Goal: Navigation & Orientation: Find specific page/section

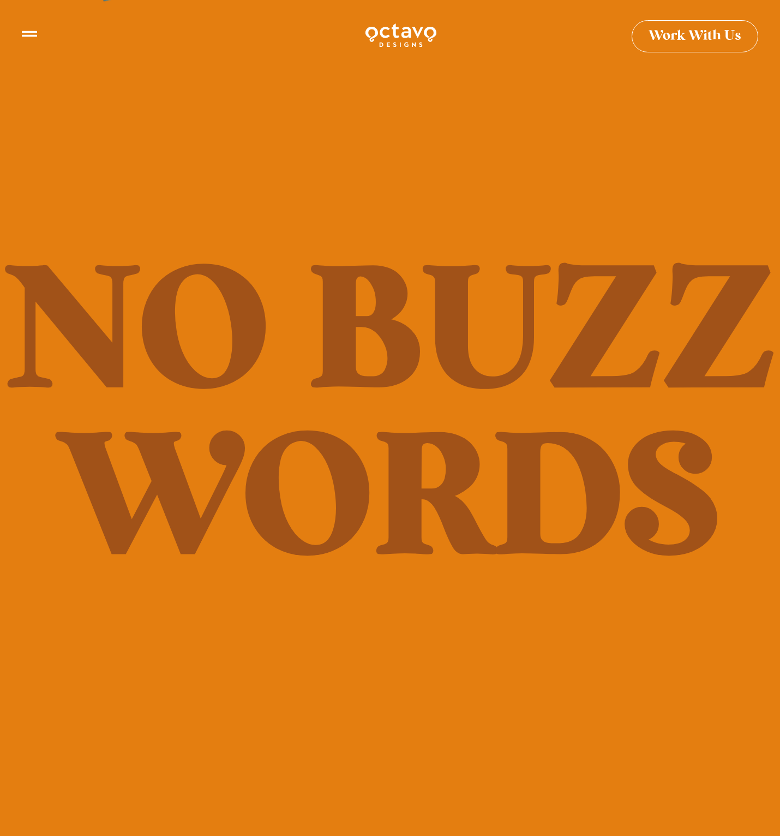
click at [32, 32] on icon at bounding box center [29, 29] width 15 height 15
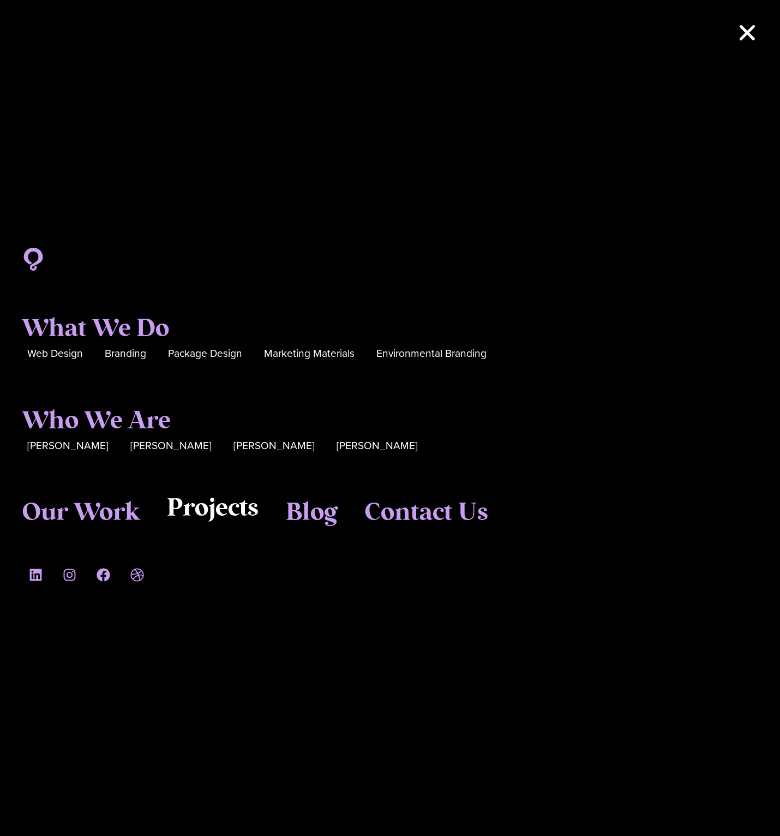
click at [195, 505] on span "Projects" at bounding box center [213, 508] width 92 height 29
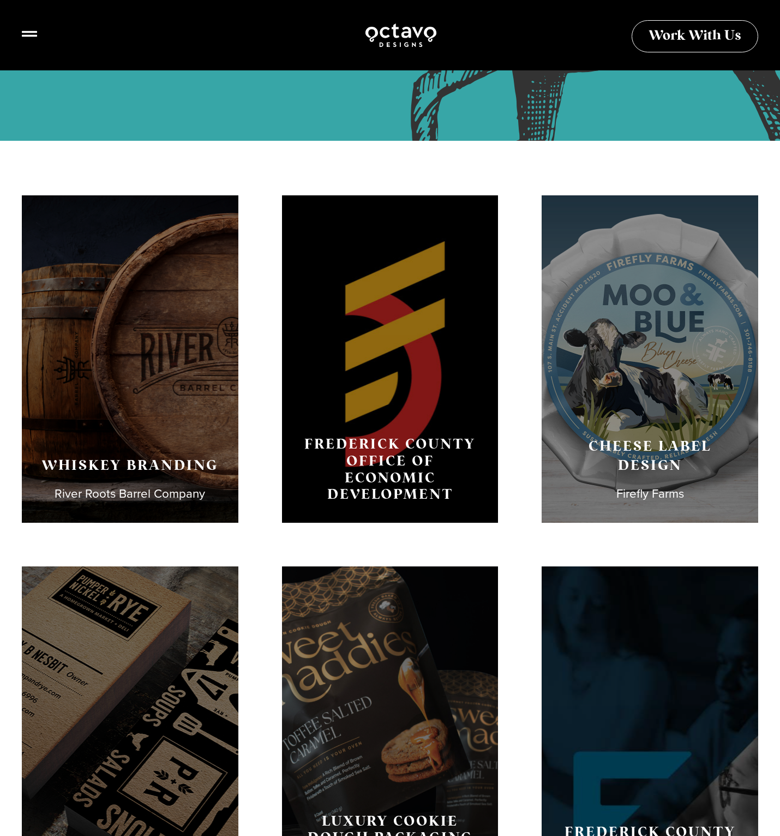
scroll to position [207, 0]
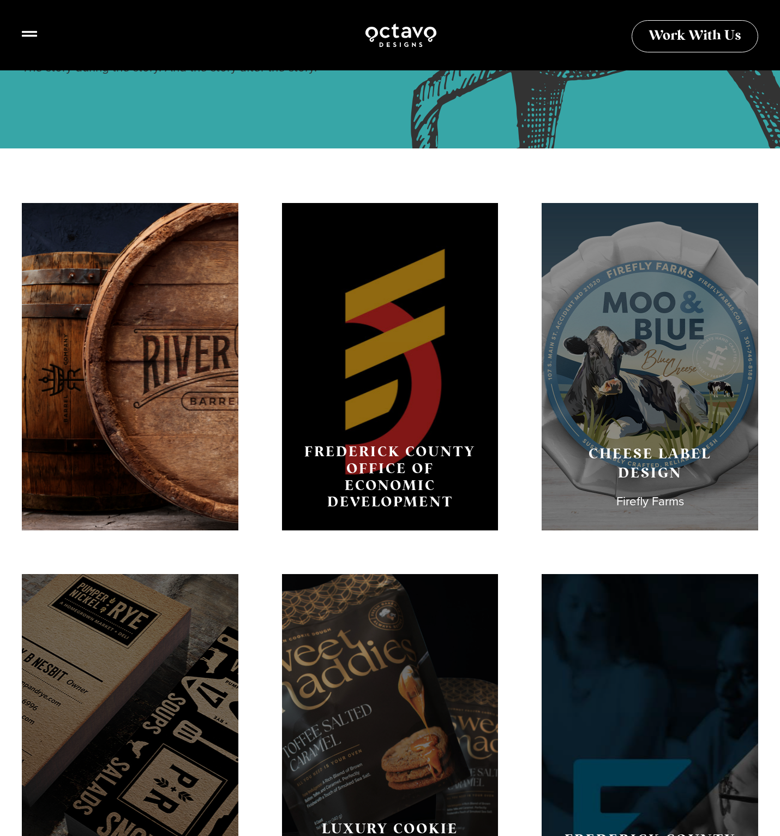
click at [187, 393] on div "Whiskey Branding River Roots Barrel Company" at bounding box center [130, 366] width 217 height 327
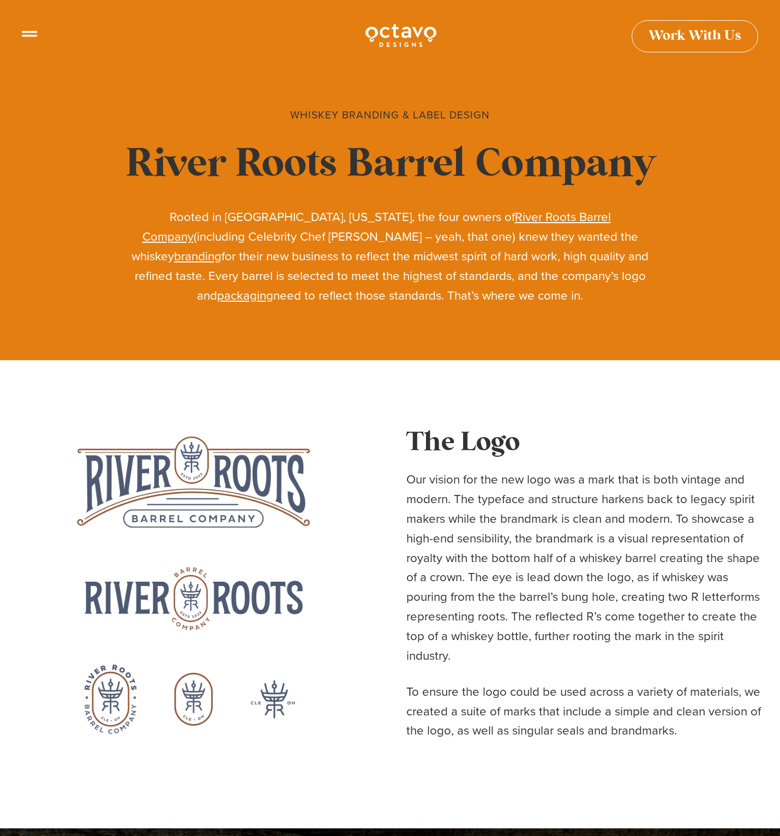
click at [32, 34] on icon at bounding box center [29, 29] width 15 height 15
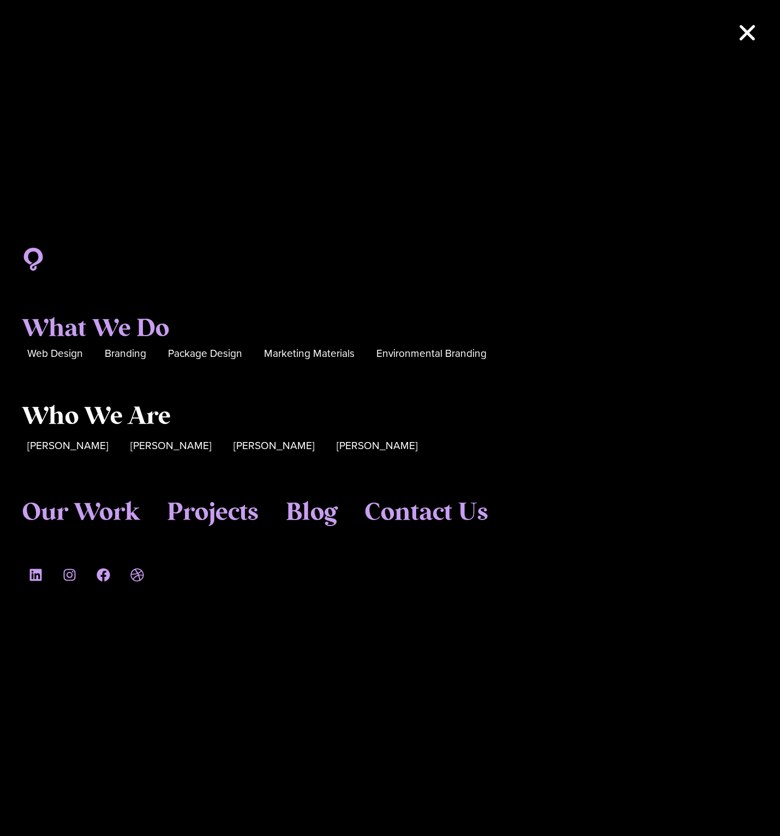
click at [133, 419] on span "Who We Are" at bounding box center [96, 416] width 149 height 29
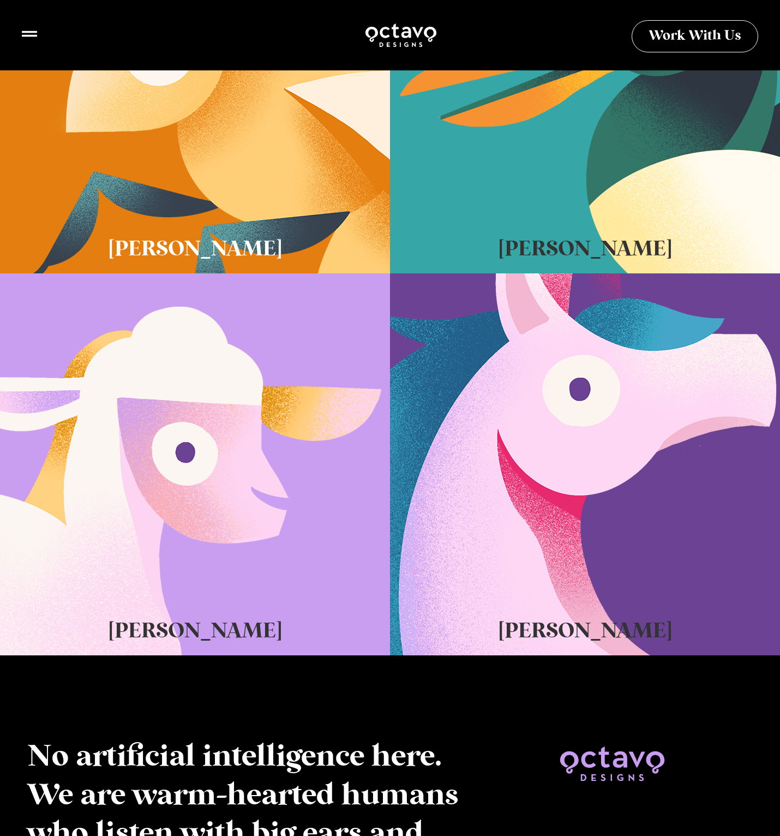
scroll to position [465, 0]
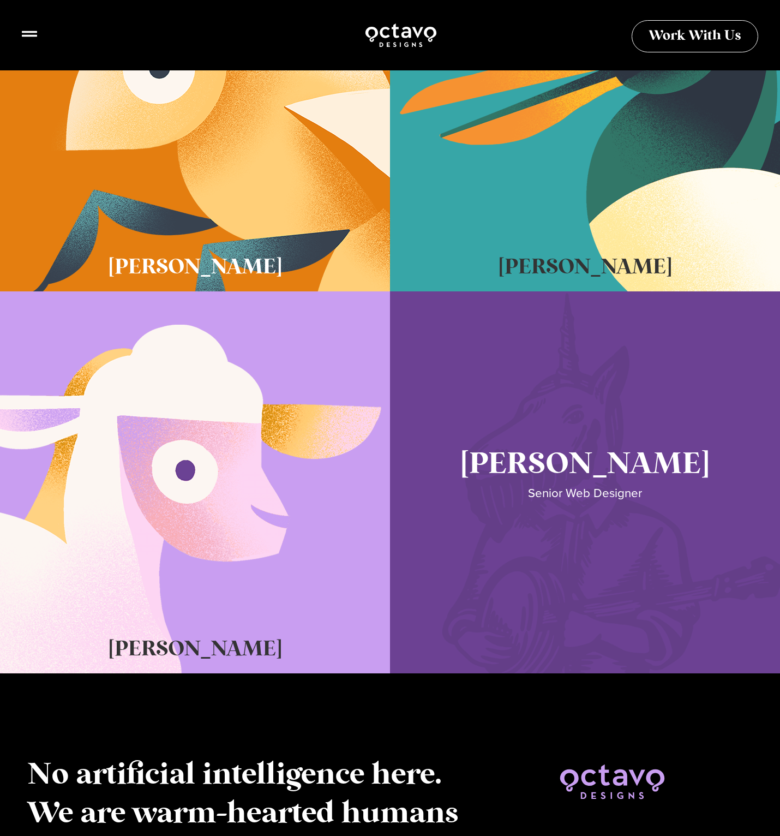
click at [521, 476] on link "Seth Glass" at bounding box center [585, 482] width 390 height 382
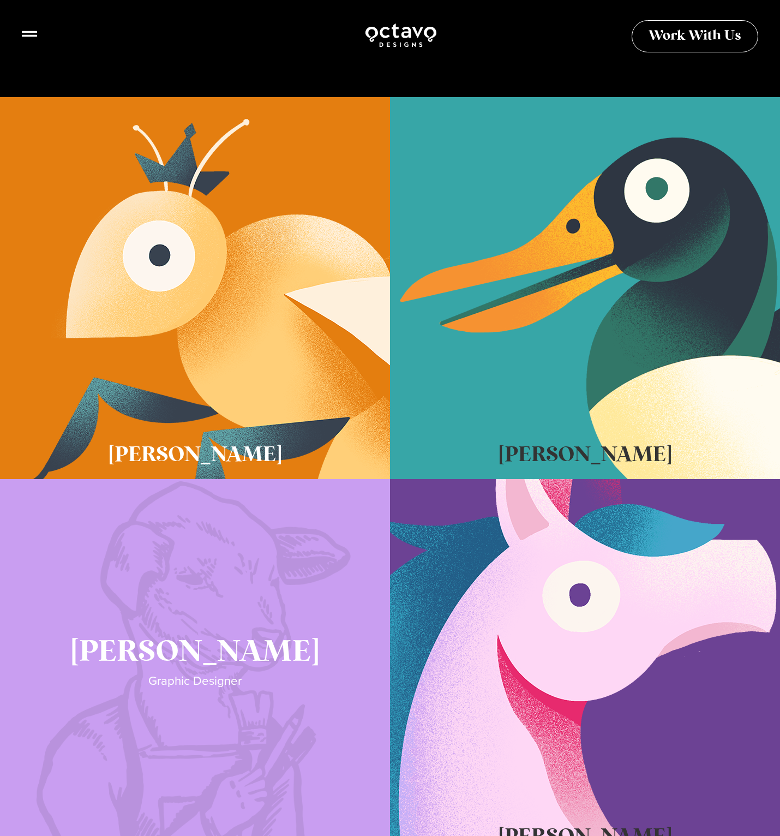
scroll to position [259, 0]
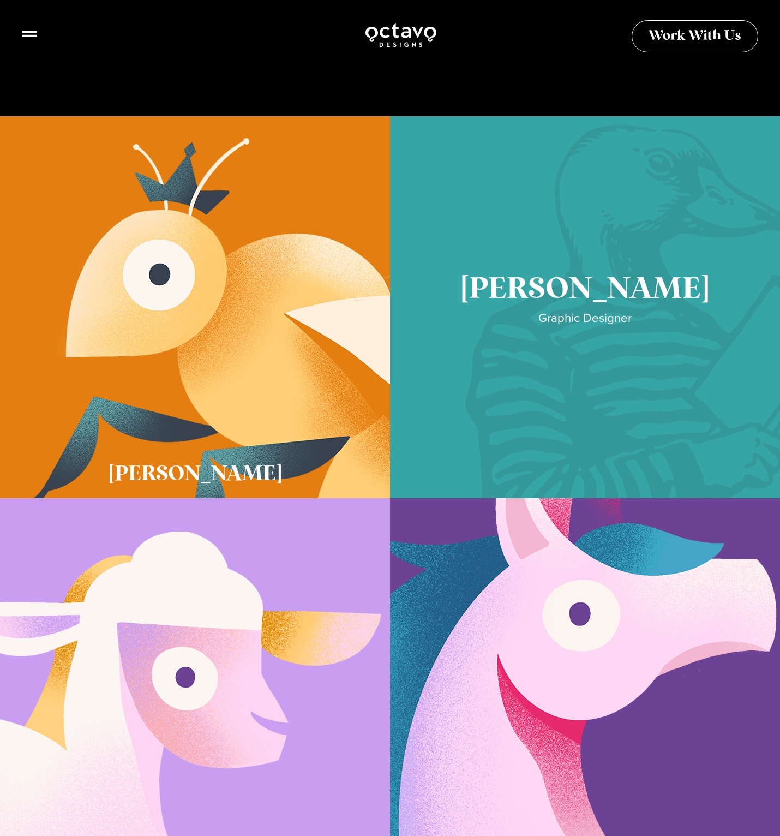
click at [553, 363] on link "Cory McNamee" at bounding box center [585, 307] width 390 height 382
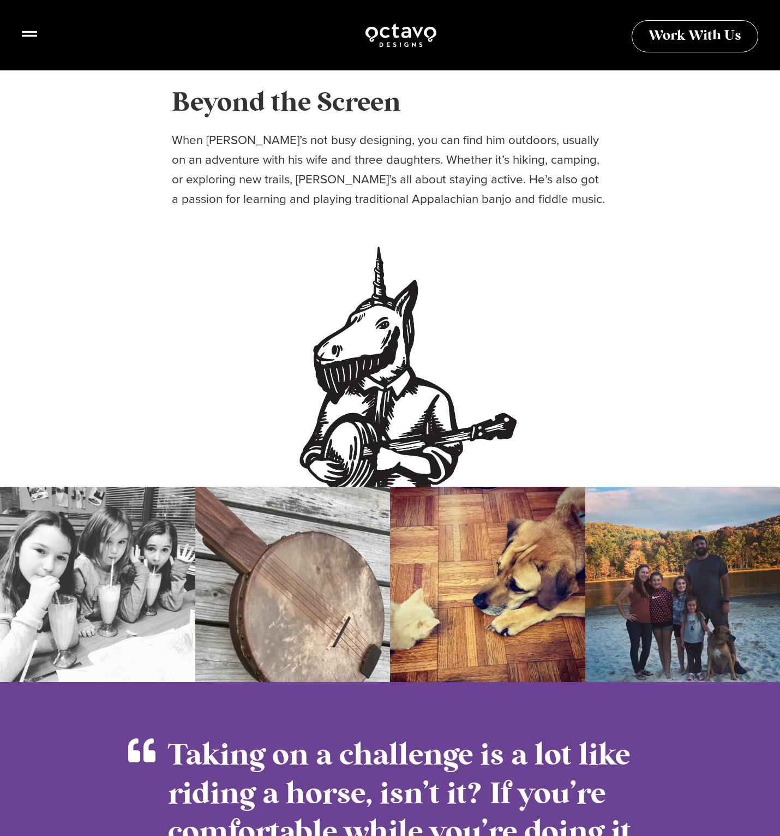
scroll to position [1426, 0]
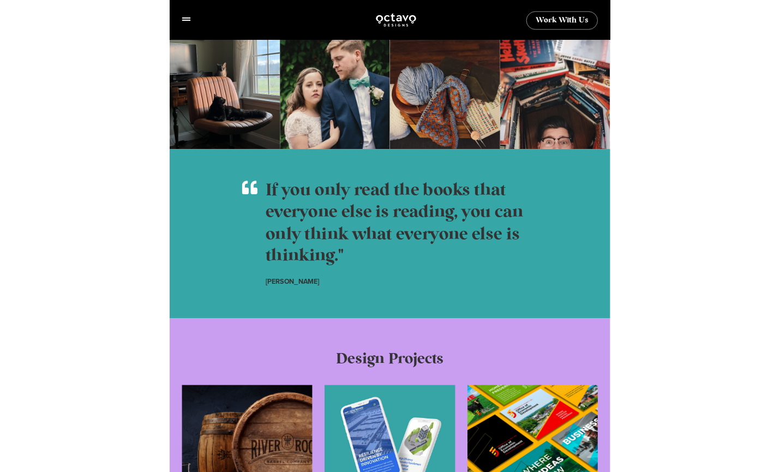
scroll to position [1048, 0]
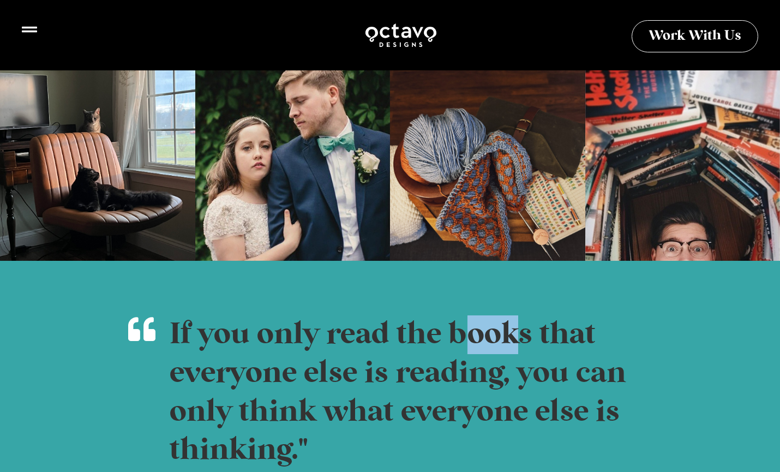
click at [34, 38] on div at bounding box center [29, 36] width 15 height 21
click at [34, 33] on icon at bounding box center [29, 29] width 15 height 15
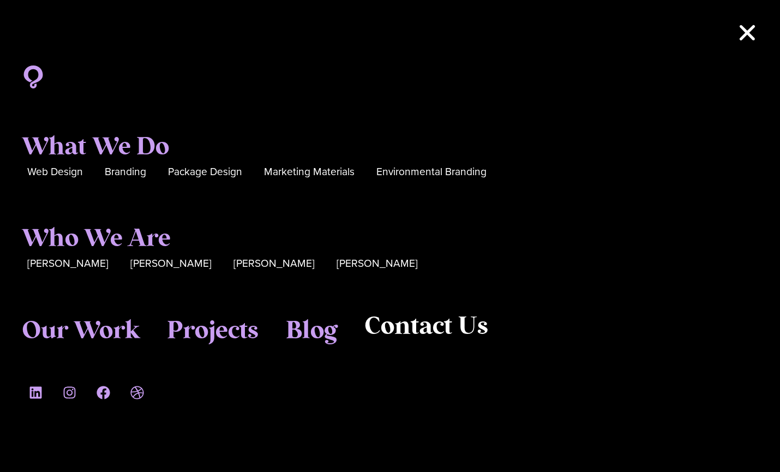
click at [403, 329] on span "Contact Us" at bounding box center [426, 326] width 124 height 29
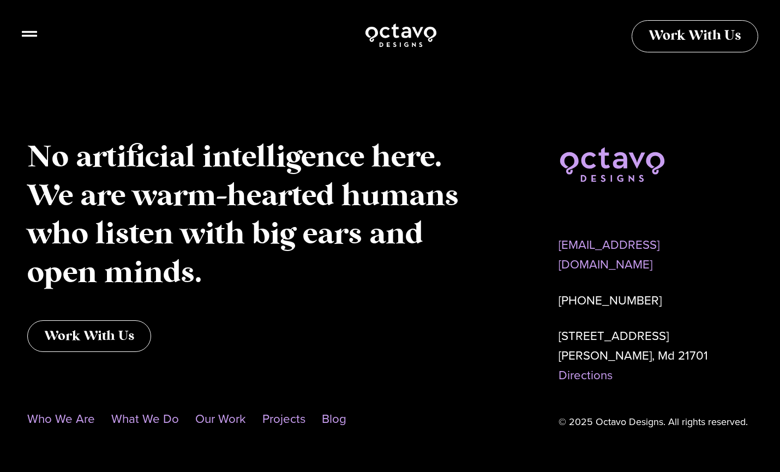
scroll to position [979, 0]
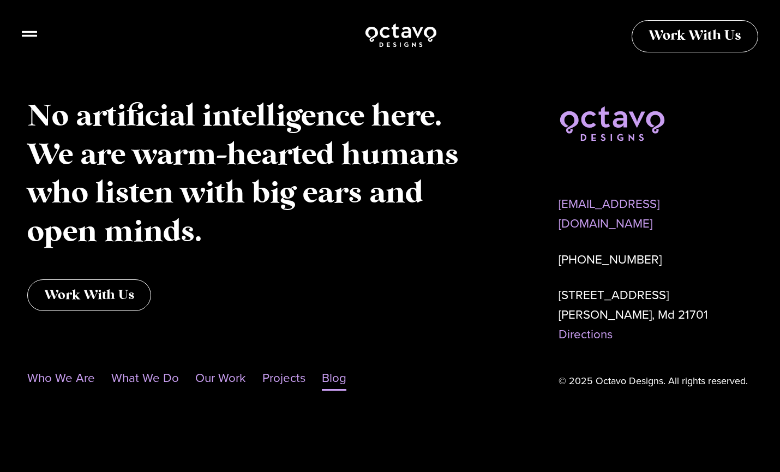
click at [325, 380] on link "Blog" at bounding box center [334, 377] width 25 height 25
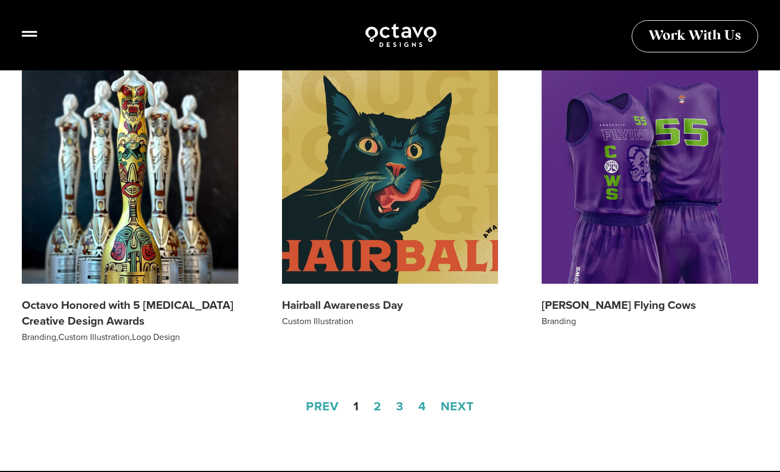
scroll to position [1255, 0]
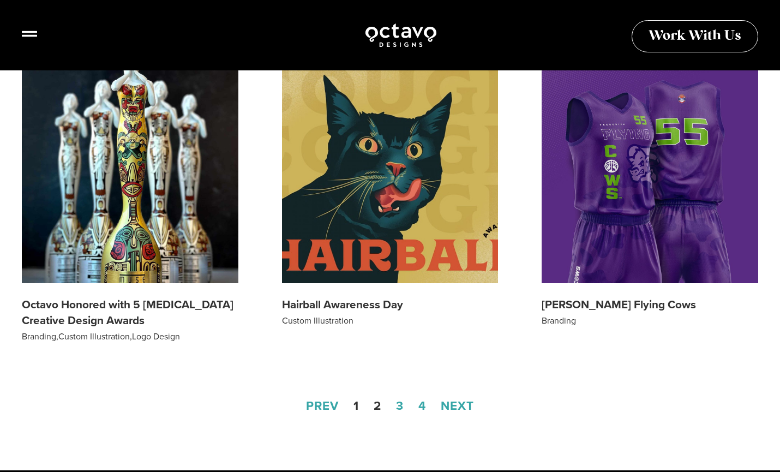
click at [376, 413] on link "Page 2" at bounding box center [378, 406] width 8 height 18
click at [377, 407] on link "Page 2" at bounding box center [378, 406] width 8 height 18
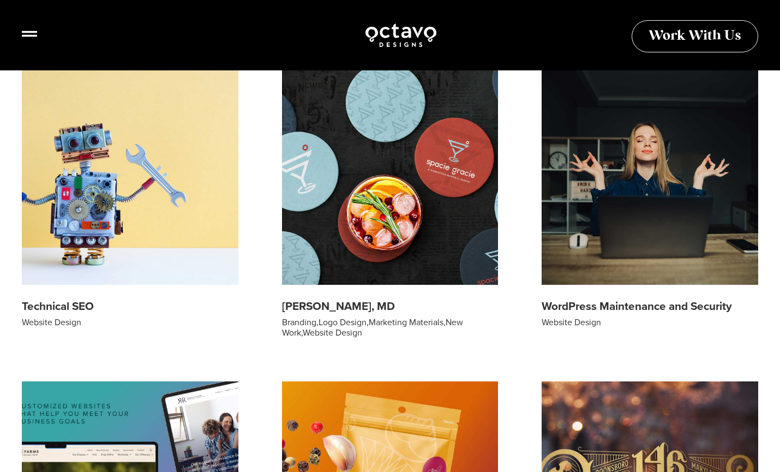
scroll to position [920, 0]
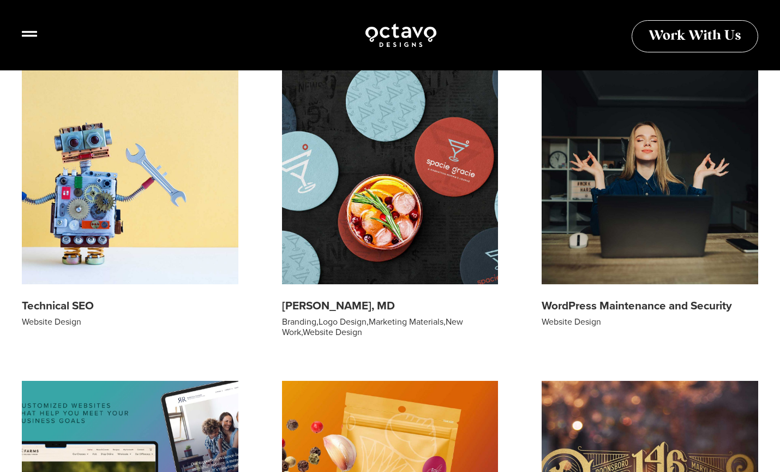
click at [348, 268] on img at bounding box center [390, 176] width 217 height 217
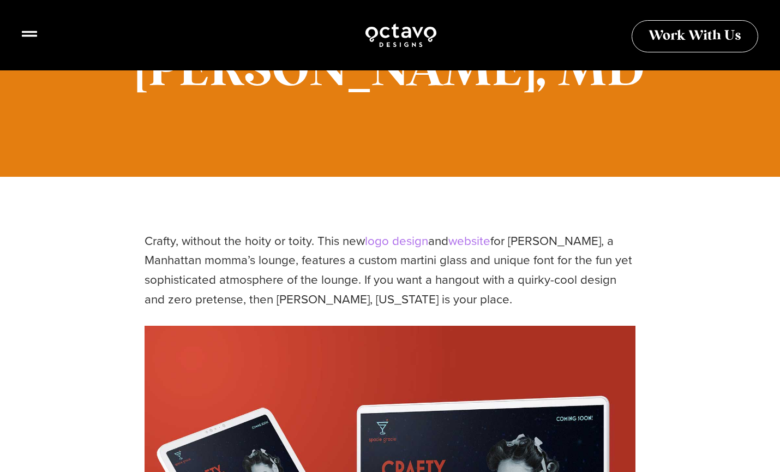
scroll to position [184, 0]
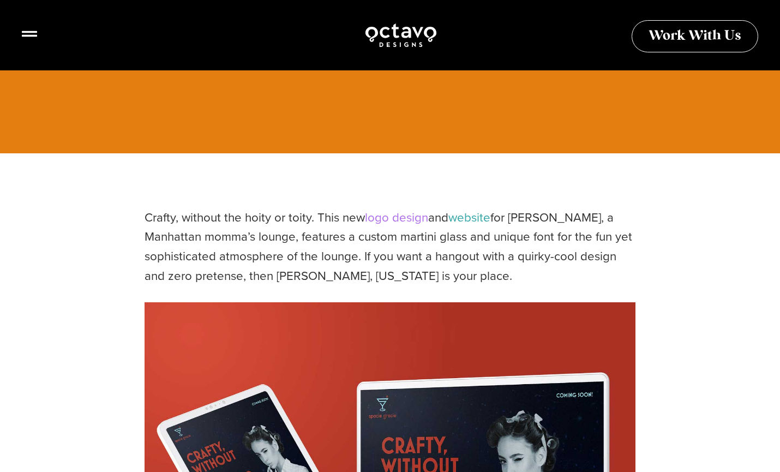
click at [468, 221] on link "website" at bounding box center [469, 217] width 42 height 18
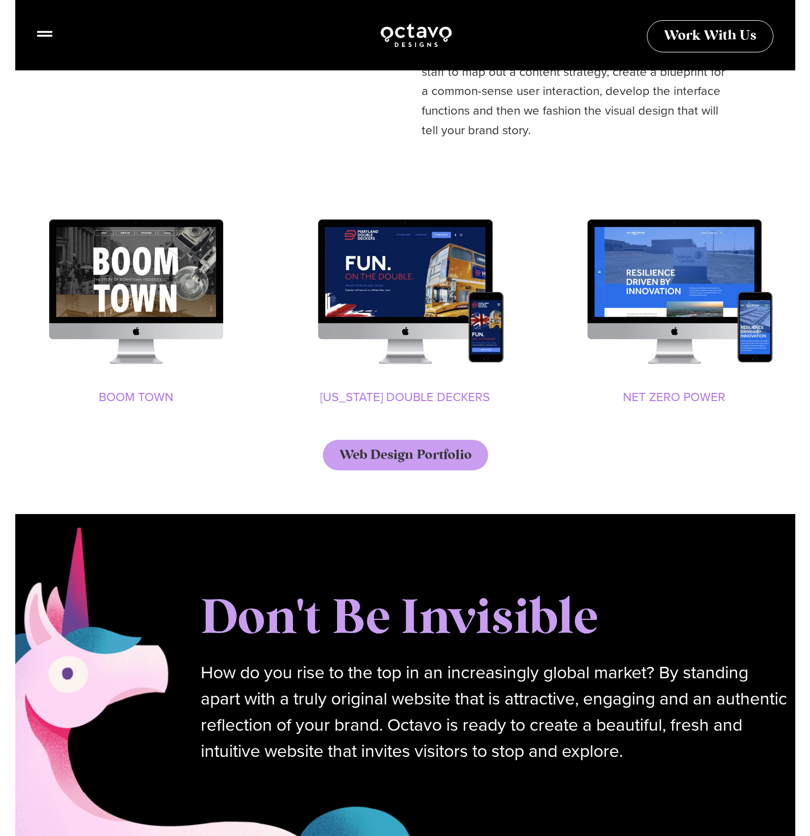
scroll to position [1113, 0]
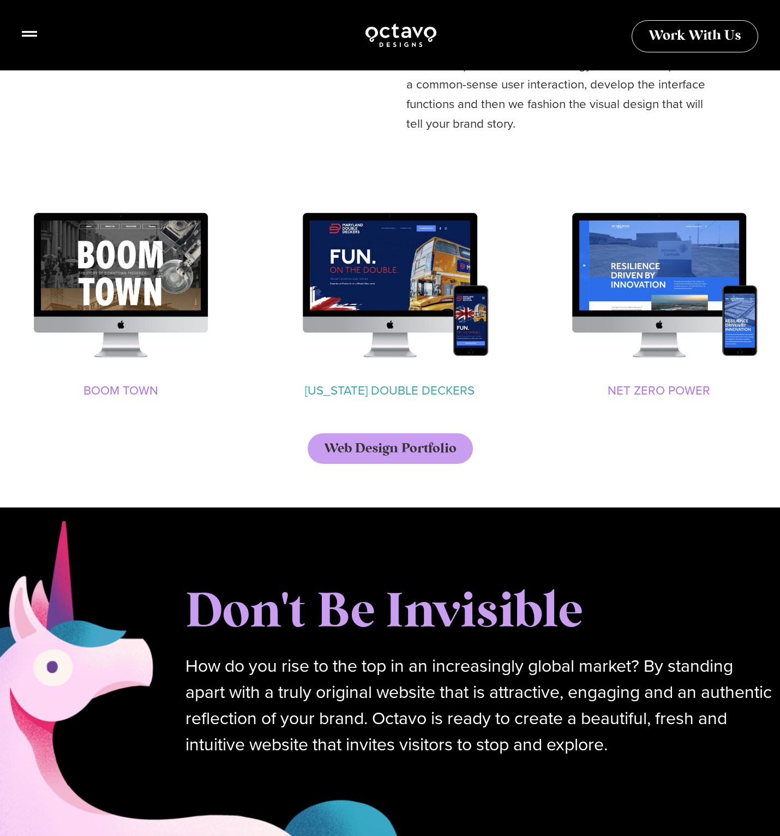
click at [404, 386] on link "[US_STATE] Double Deckers" at bounding box center [390, 390] width 170 height 18
